Goal: Transaction & Acquisition: Purchase product/service

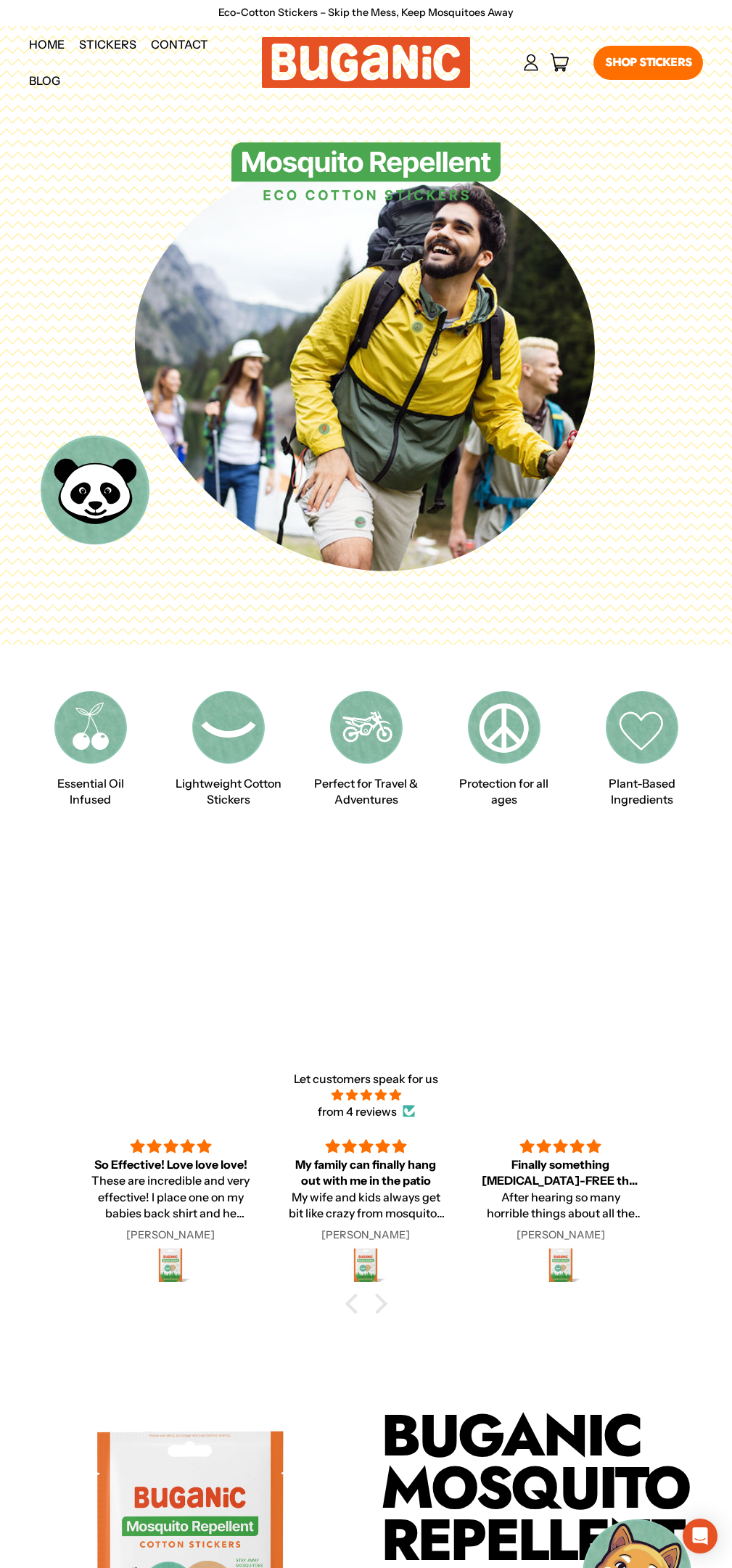
click at [646, 62] on link "Shop Stickers" at bounding box center [648, 62] width 109 height 33
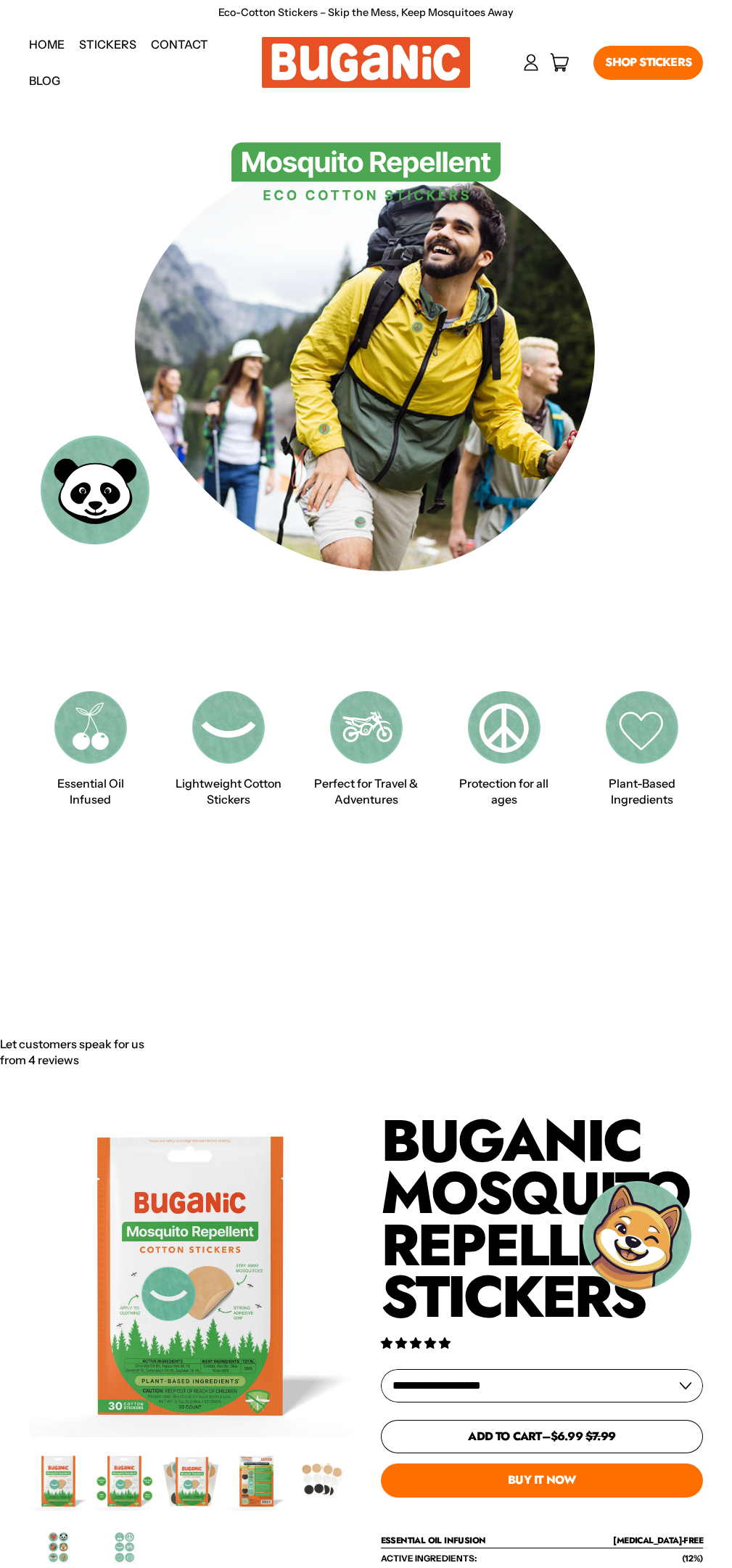
click at [366, 161] on img at bounding box center [366, 172] width 270 height 60
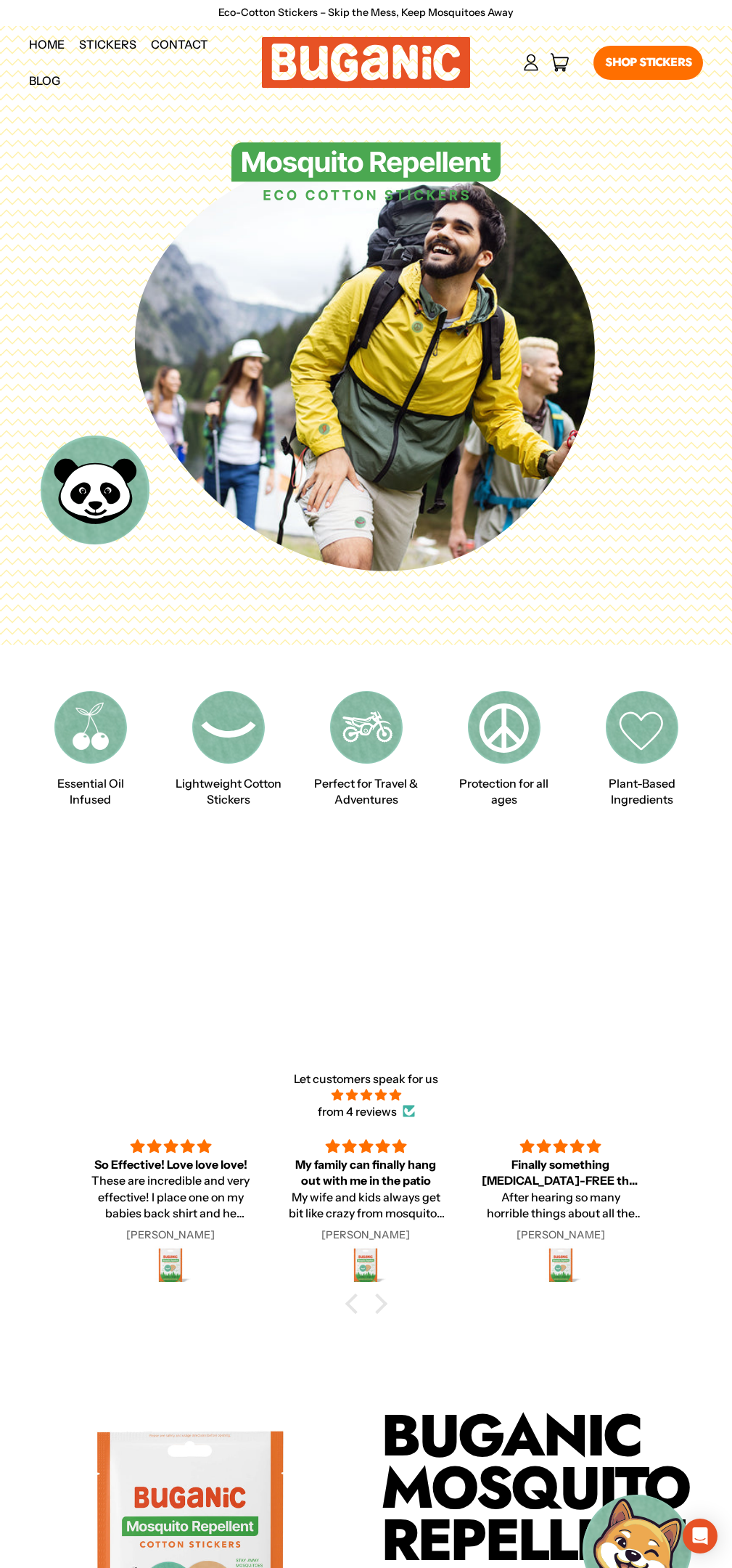
click at [367, 61] on img at bounding box center [366, 61] width 208 height 50
